Goal: Go to known website: Access a specific website the user already knows

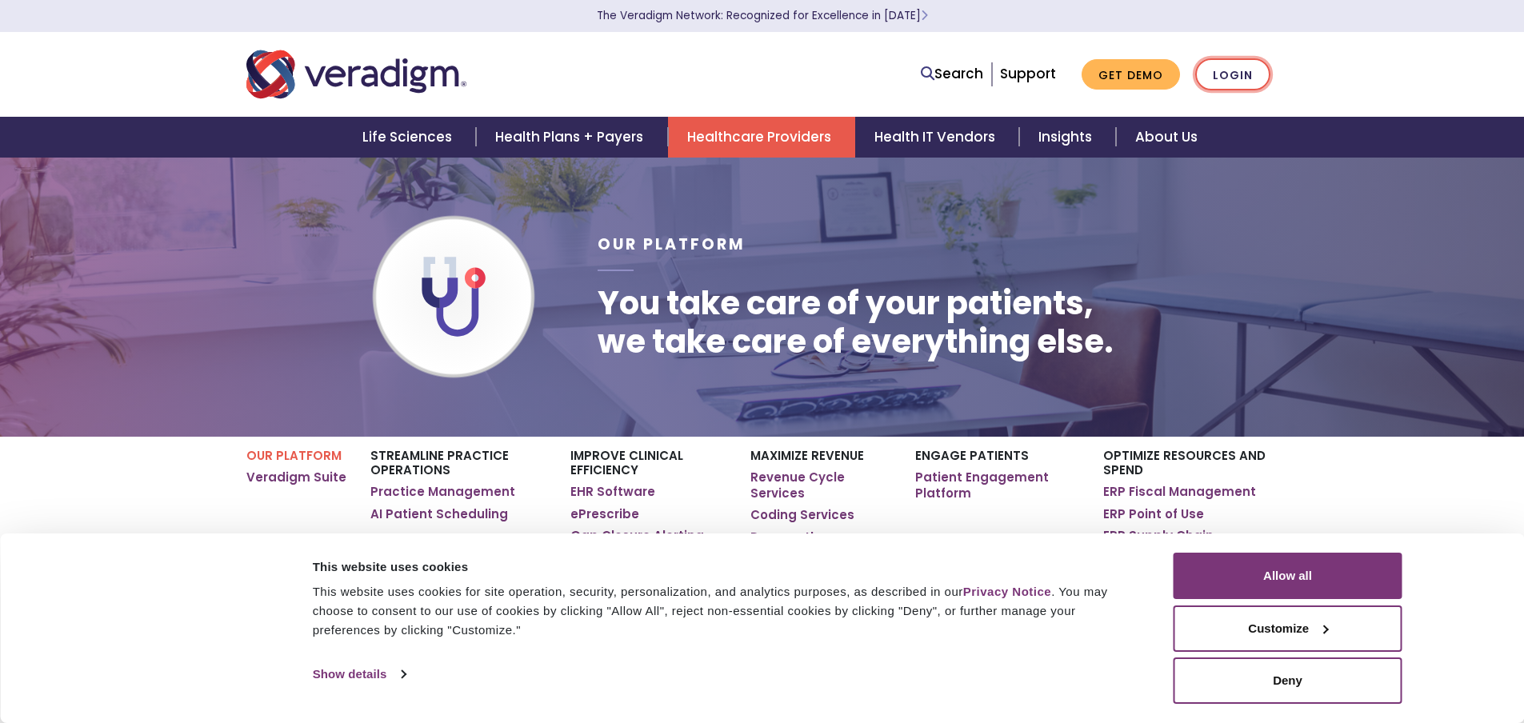
click at [1221, 78] on link "Login" at bounding box center [1232, 74] width 75 height 33
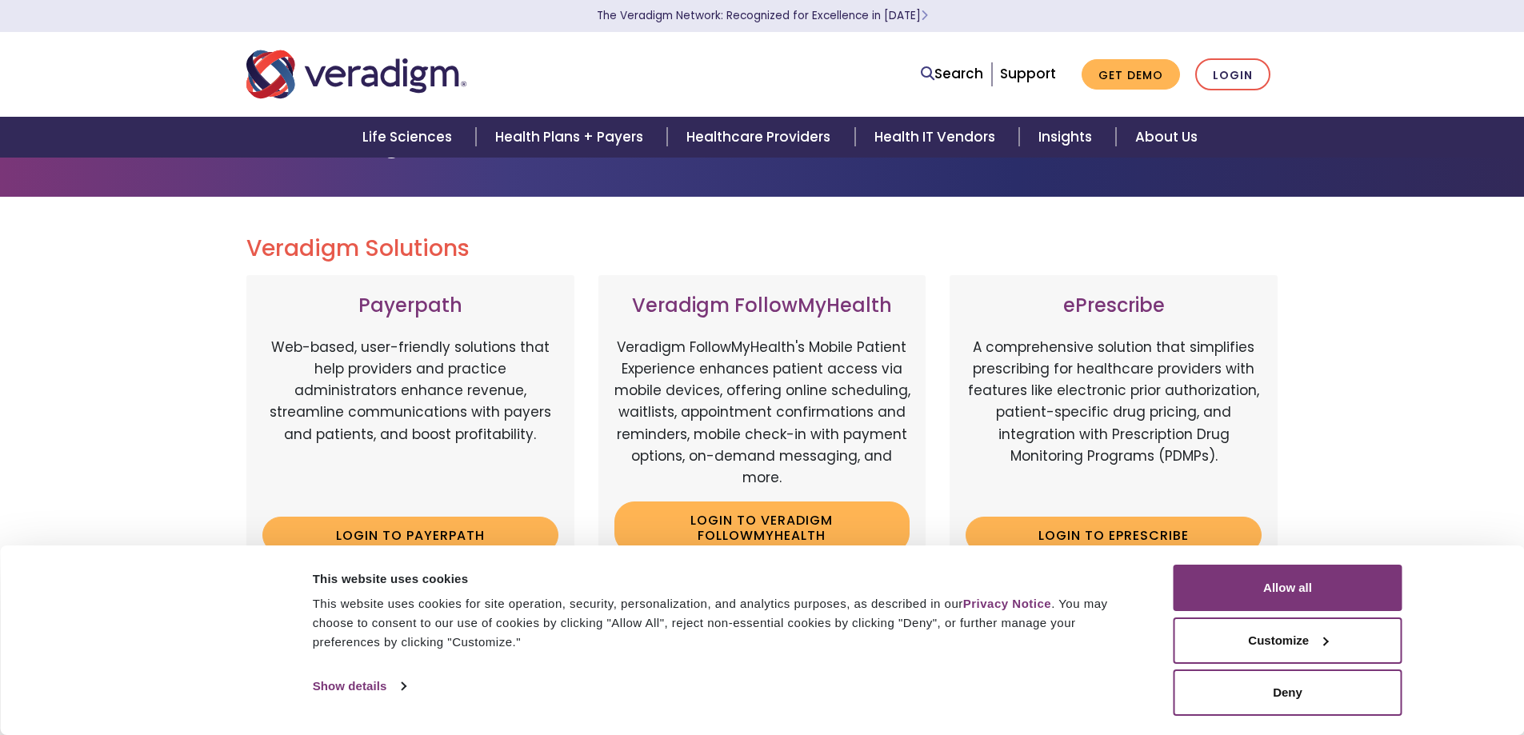
scroll to position [320, 0]
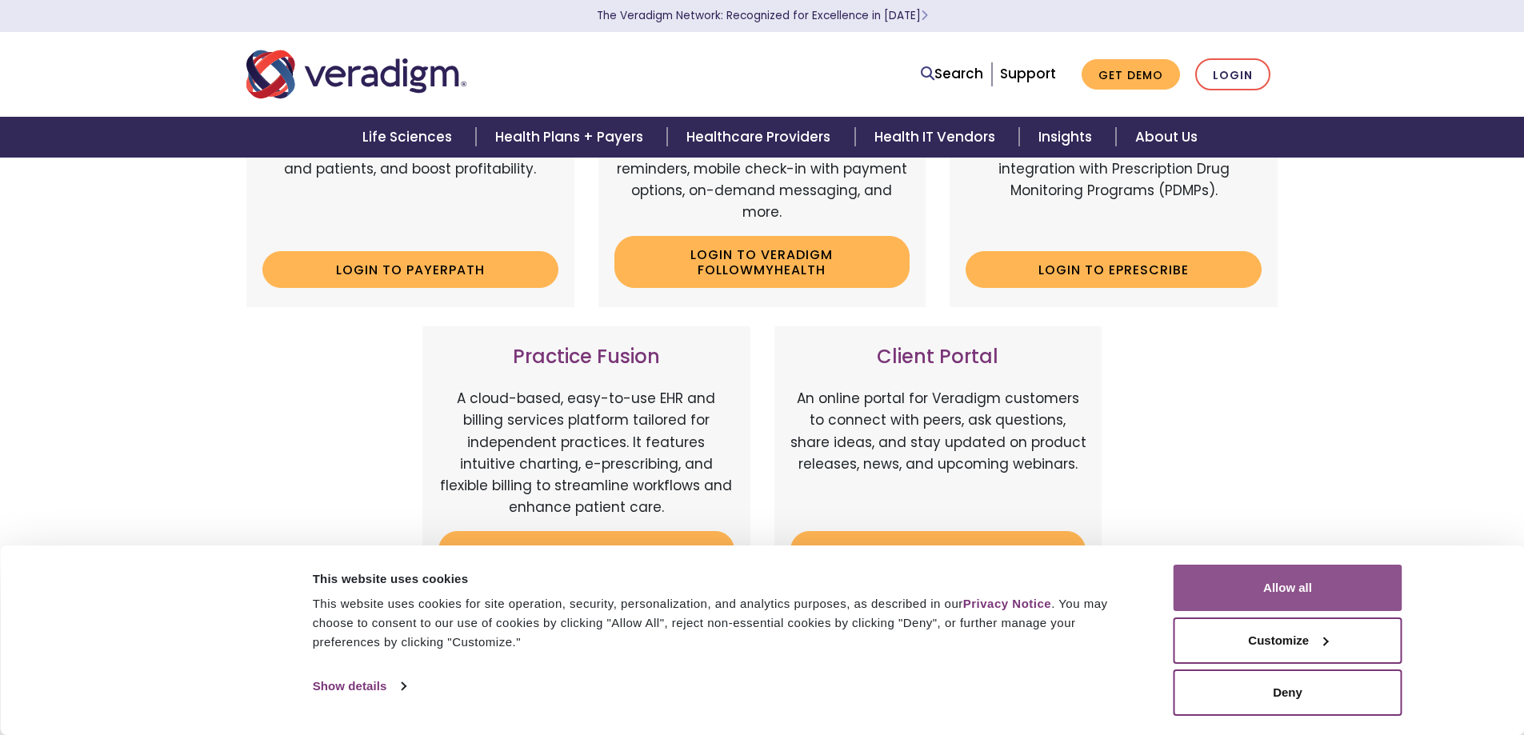
click at [1345, 578] on button "Allow all" at bounding box center [1287, 588] width 229 height 46
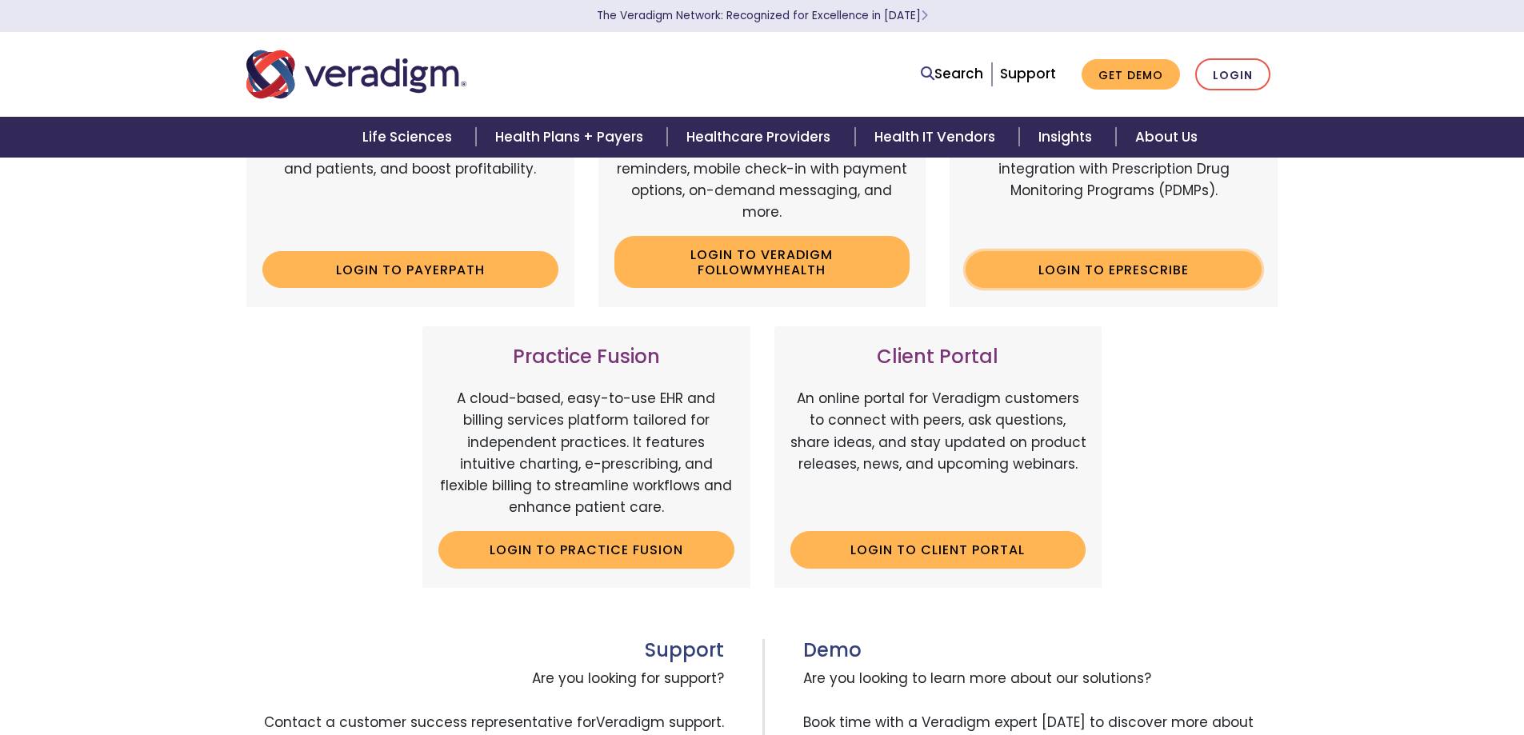
click at [1193, 271] on link "Login to ePrescribe" at bounding box center [1113, 269] width 296 height 37
